Goal: Task Accomplishment & Management: Complete application form

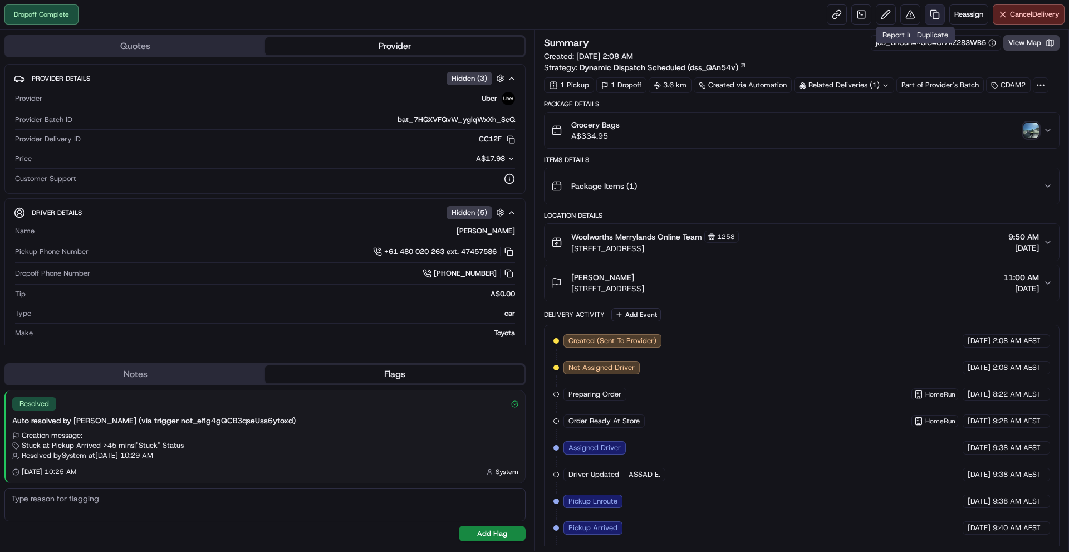
click at [941, 17] on link at bounding box center [935, 14] width 20 height 20
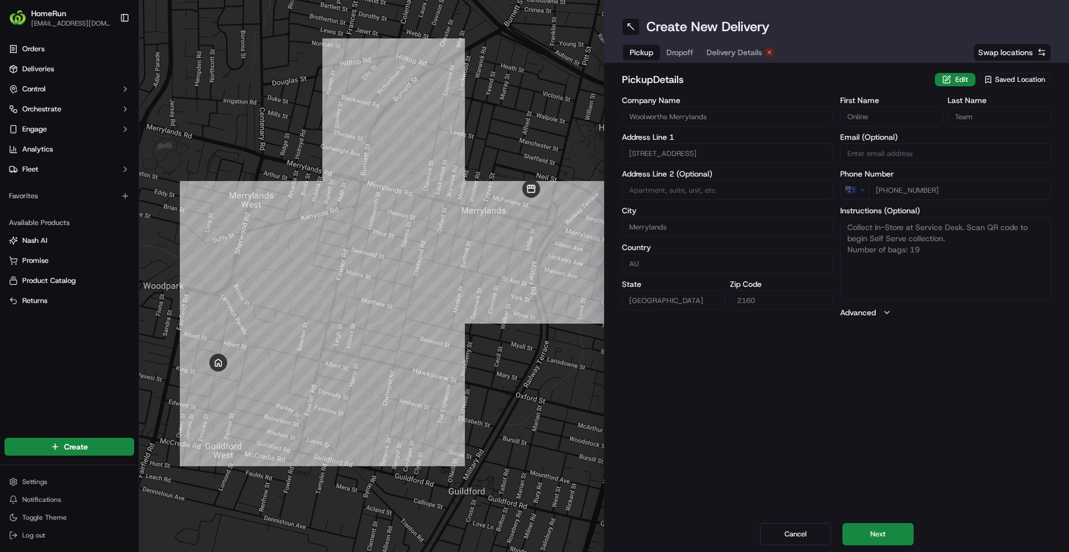
click at [743, 55] on span "Delivery Details" at bounding box center [735, 52] width 56 height 11
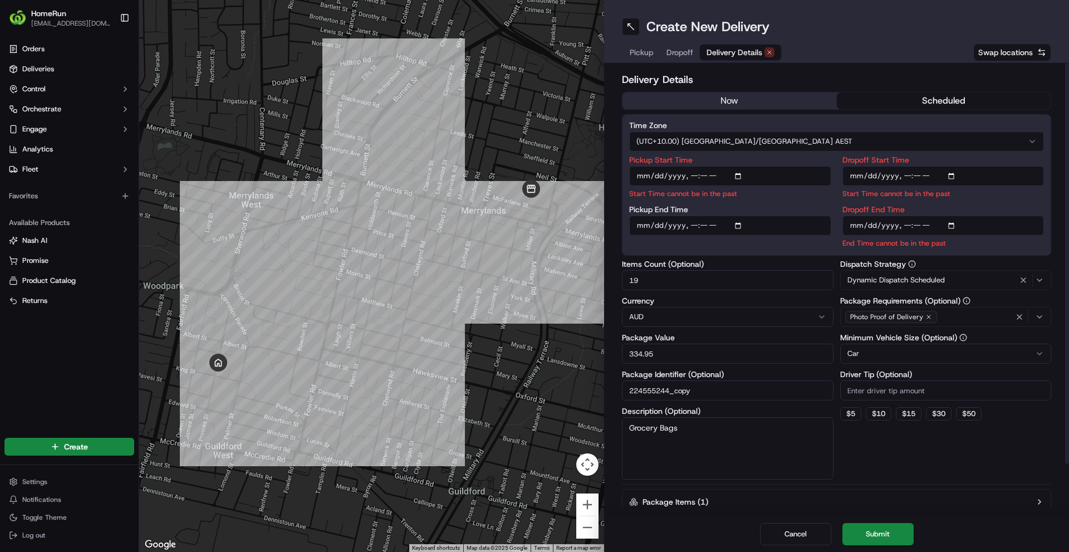
click at [695, 175] on input "Pickup Start Time" at bounding box center [730, 176] width 202 height 20
type input "[DATE]T12:00"
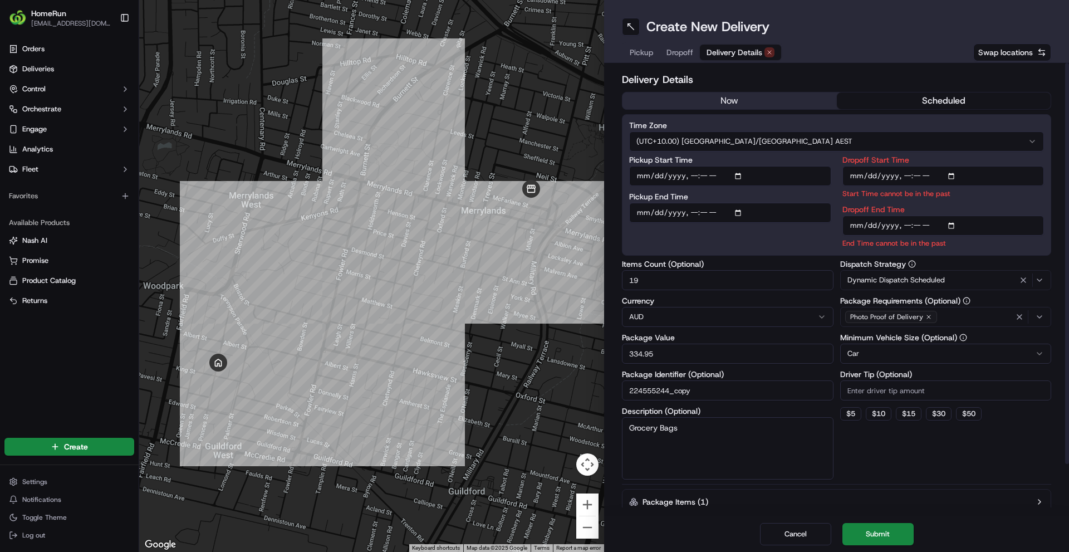
click at [904, 174] on input "Dropoff Start Time" at bounding box center [944, 176] width 202 height 20
type input "[DATE]T12:15"
click at [907, 229] on input "Dropoff End Time" at bounding box center [944, 226] width 202 height 20
type input "[DATE]T12:30"
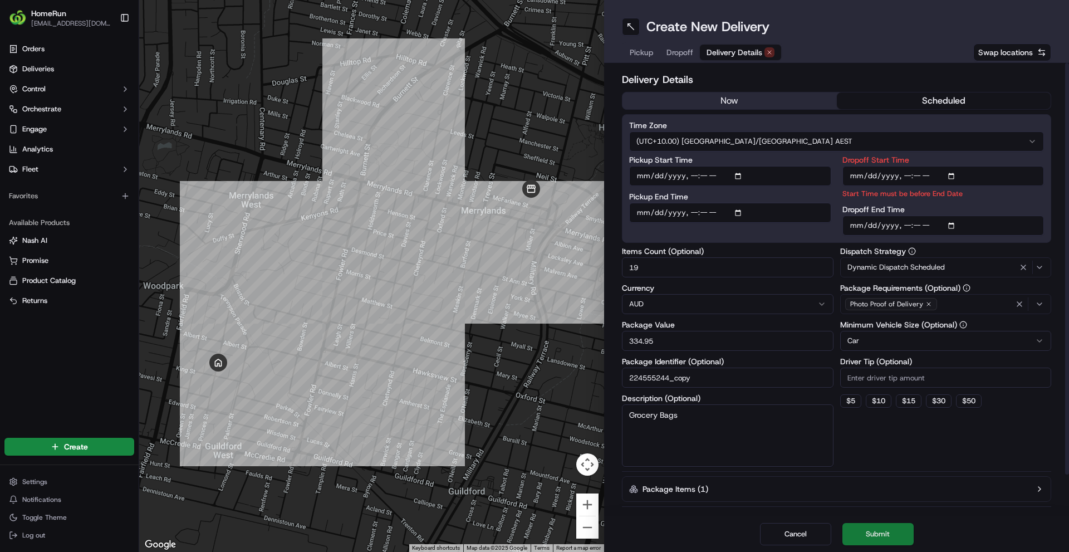
click at [884, 526] on button "Submit" at bounding box center [878, 534] width 71 height 22
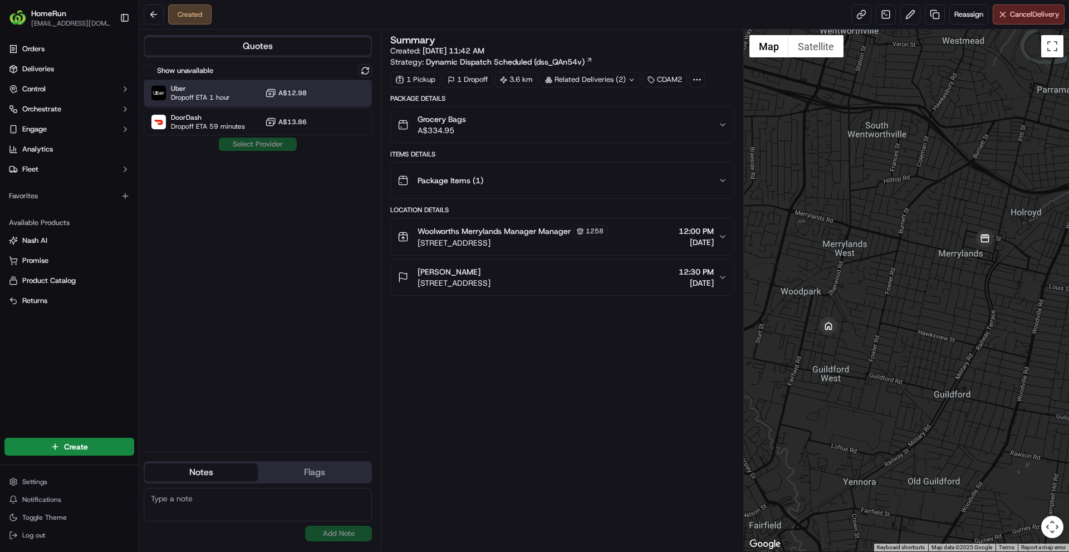
click at [236, 99] on div "Uber Dropoff ETA 1 hour A$12.98" at bounding box center [258, 93] width 228 height 27
click at [251, 140] on button "Assign Provider" at bounding box center [257, 144] width 79 height 13
